Goal: Book appointment/travel/reservation

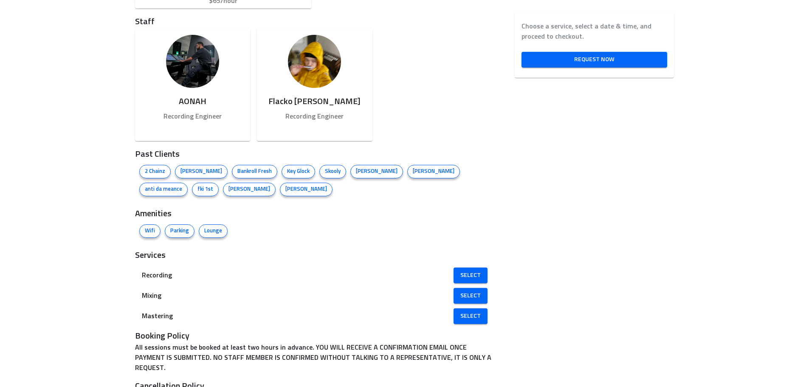
scroll to position [637, 0]
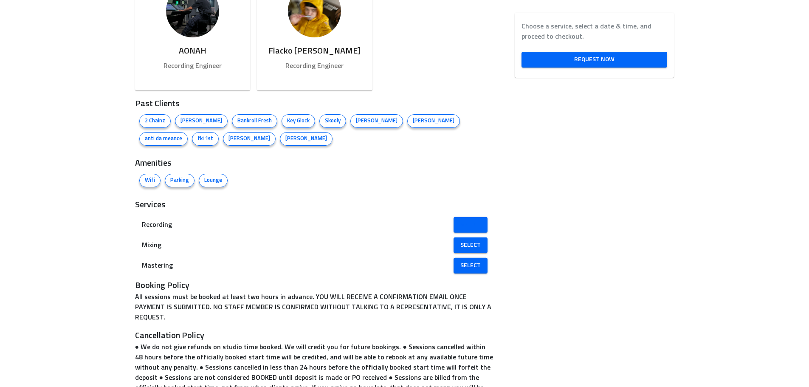
click at [460, 224] on span "Select" at bounding box center [470, 225] width 20 height 11
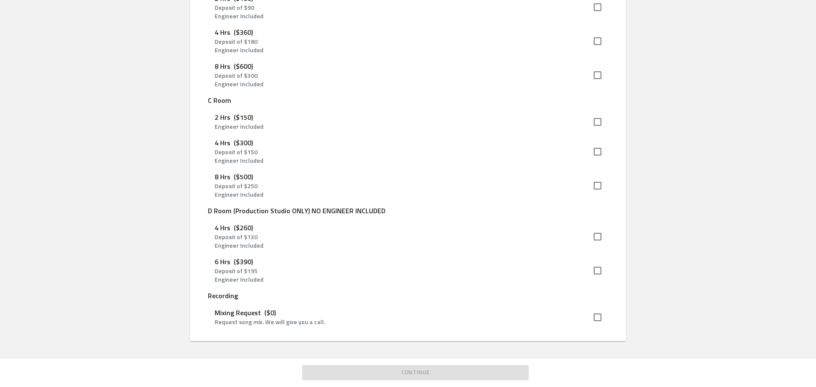
scroll to position [397, 0]
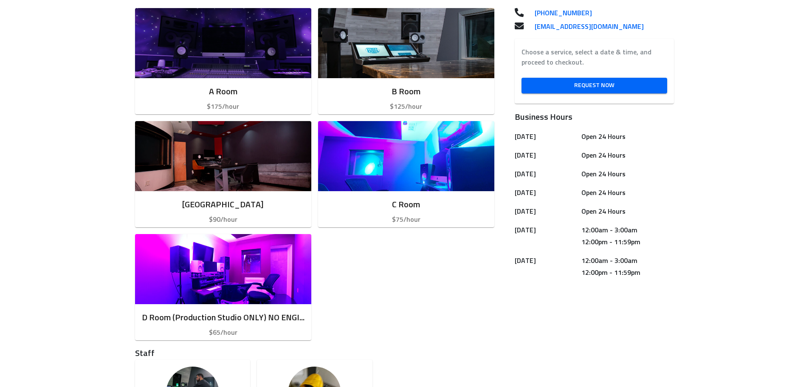
scroll to position [127, 0]
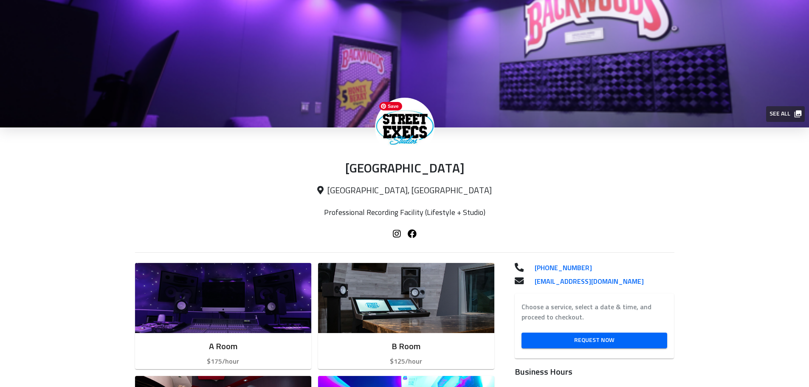
click at [404, 129] on img at bounding box center [404, 127] width 59 height 59
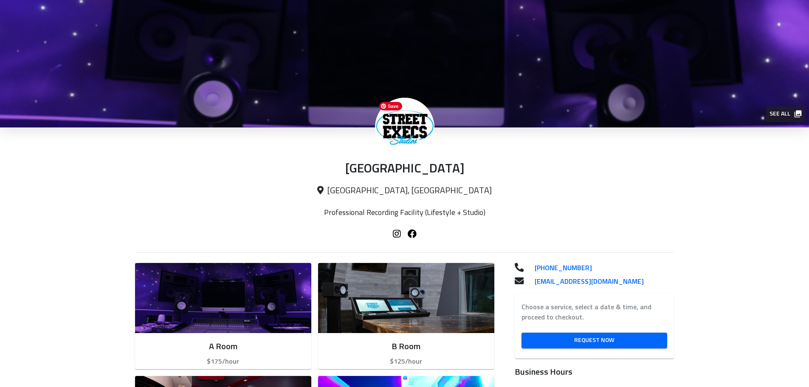
click at [406, 130] on img at bounding box center [404, 127] width 59 height 59
click at [409, 131] on img at bounding box center [404, 127] width 59 height 59
